Goal: Communication & Community: Answer question/provide support

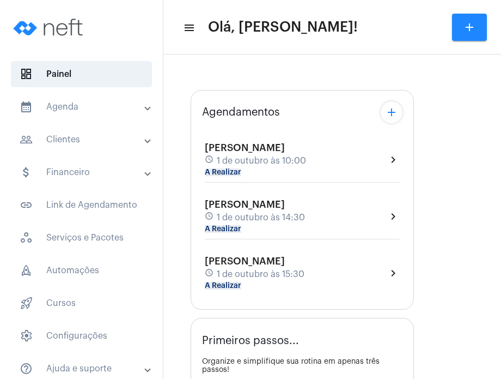
type input "[URL][DOMAIN_NAME][PERSON_NAME][PERSON_NAME]"
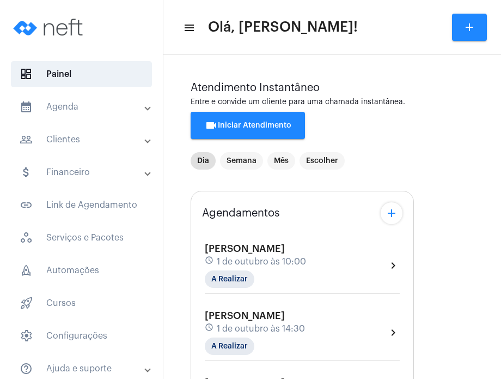
click at [333, 260] on div "[PERSON_NAME] schedule 1 de outubro às 10:00 A Realizar chevron_right" at bounding box center [302, 265] width 195 height 45
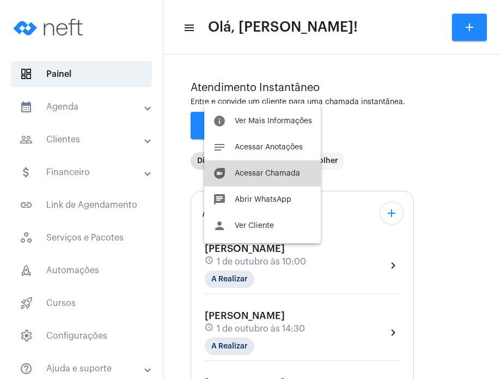
click at [277, 169] on span "Acessar Chamada" at bounding box center [267, 173] width 65 height 8
